Goal: Task Accomplishment & Management: Complete application form

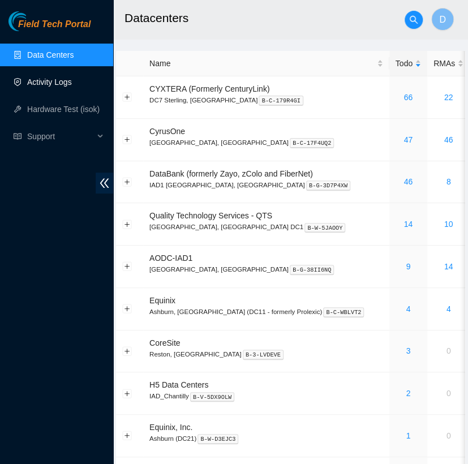
click at [72, 77] on link "Activity Logs" at bounding box center [49, 81] width 45 height 9
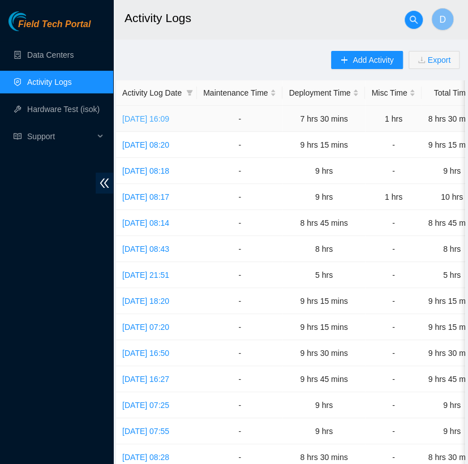
click at [169, 119] on link "[DATE] 16:09" at bounding box center [145, 118] width 47 height 9
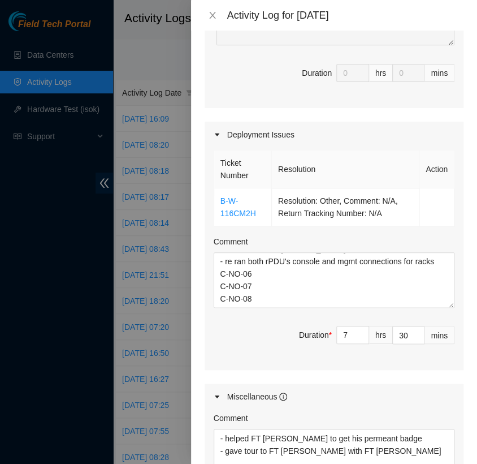
scroll to position [77, 0]
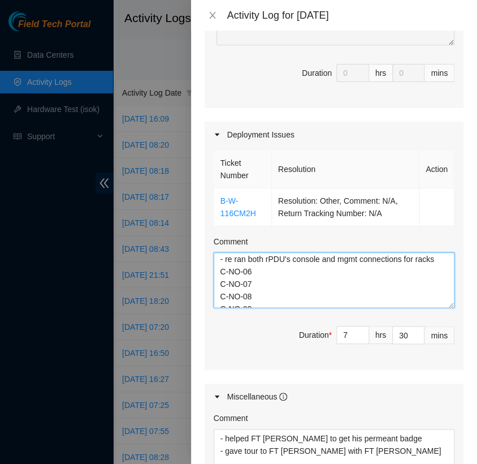
click at [334, 302] on textarea "[nie-field-iad]DP82713 @ H5 - FABRIC-IAD5: Deploy Linode Object & Block Region …" at bounding box center [334, 279] width 241 height 55
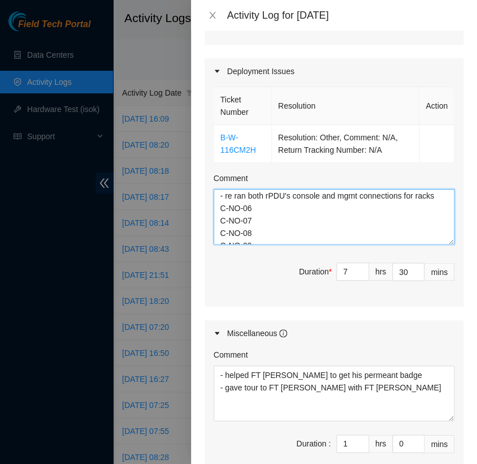
scroll to position [361, 0]
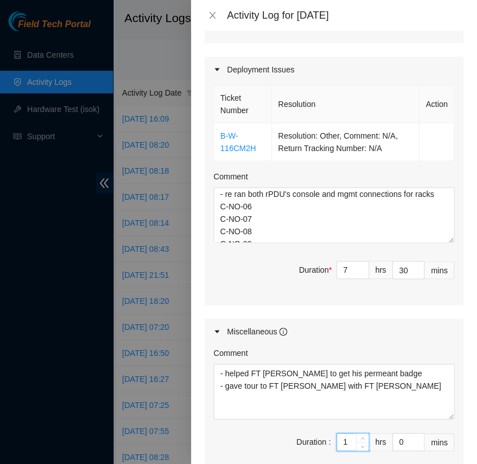
click at [339, 438] on input "1" at bounding box center [353, 441] width 32 height 17
type input "7"
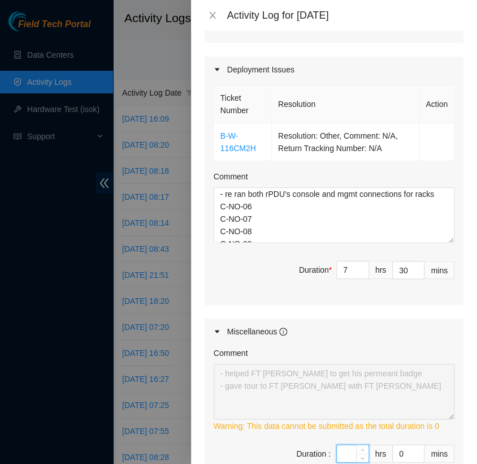
type input "2"
type input "9"
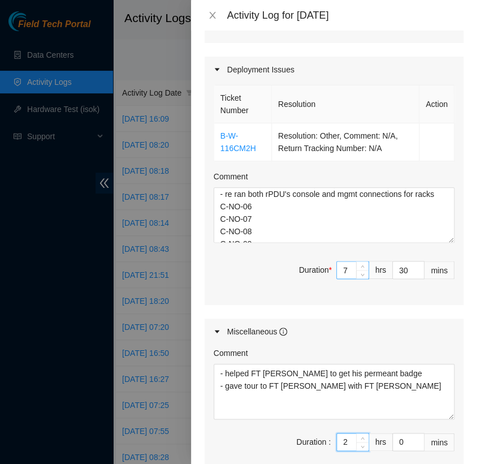
type input "2"
click at [337, 263] on input "7" at bounding box center [353, 269] width 32 height 17
type input "2"
type input "6"
type input "8"
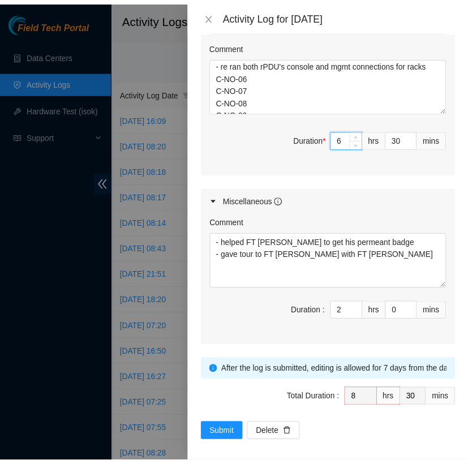
scroll to position [496, 0]
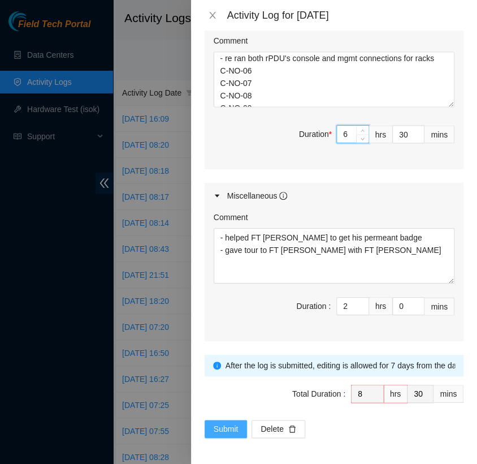
type input "6"
click at [230, 425] on span "Submit" at bounding box center [226, 428] width 25 height 12
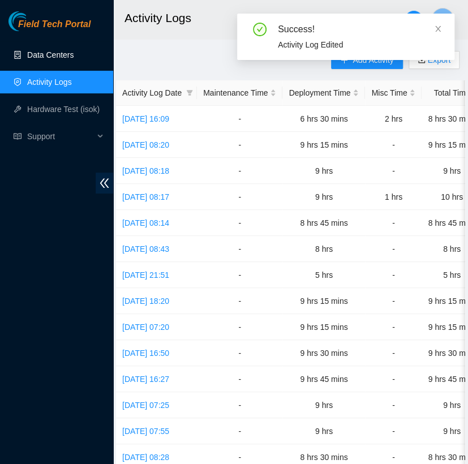
click at [66, 56] on link "Data Centers" at bounding box center [50, 54] width 46 height 9
